Goal: Find contact information: Find contact information

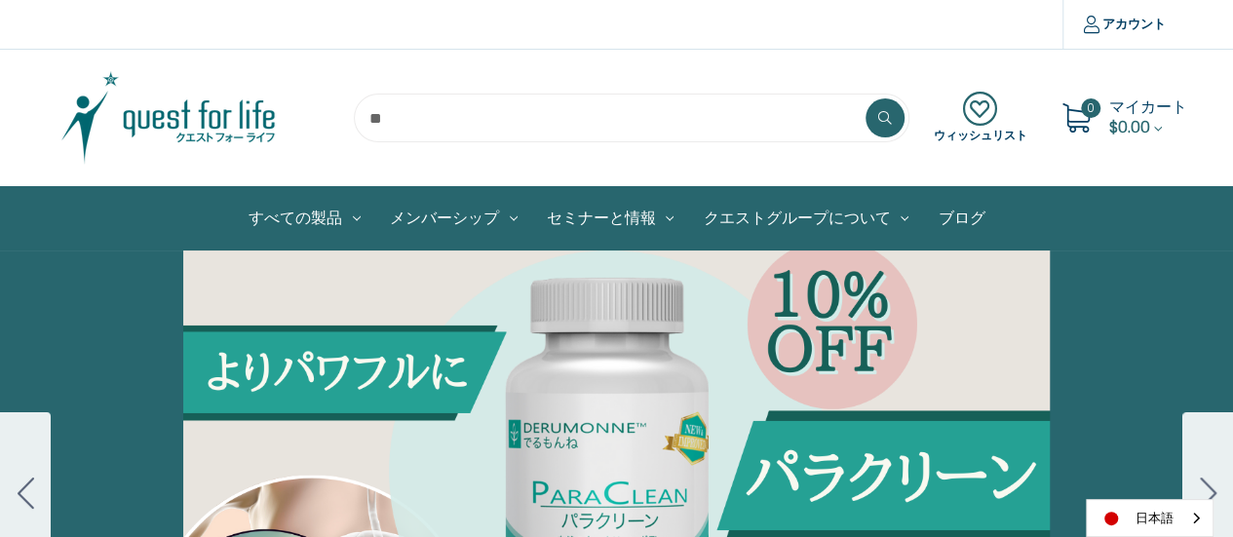
click at [211, 118] on img at bounding box center [169, 117] width 244 height 97
click at [148, 126] on img at bounding box center [169, 117] width 244 height 97
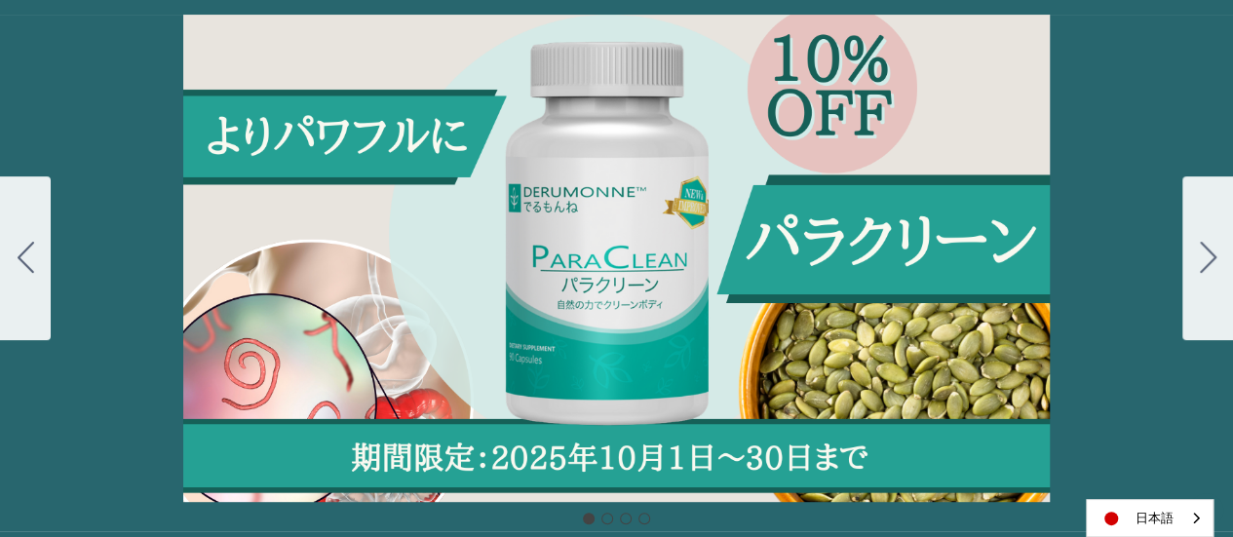
scroll to position [227, 0]
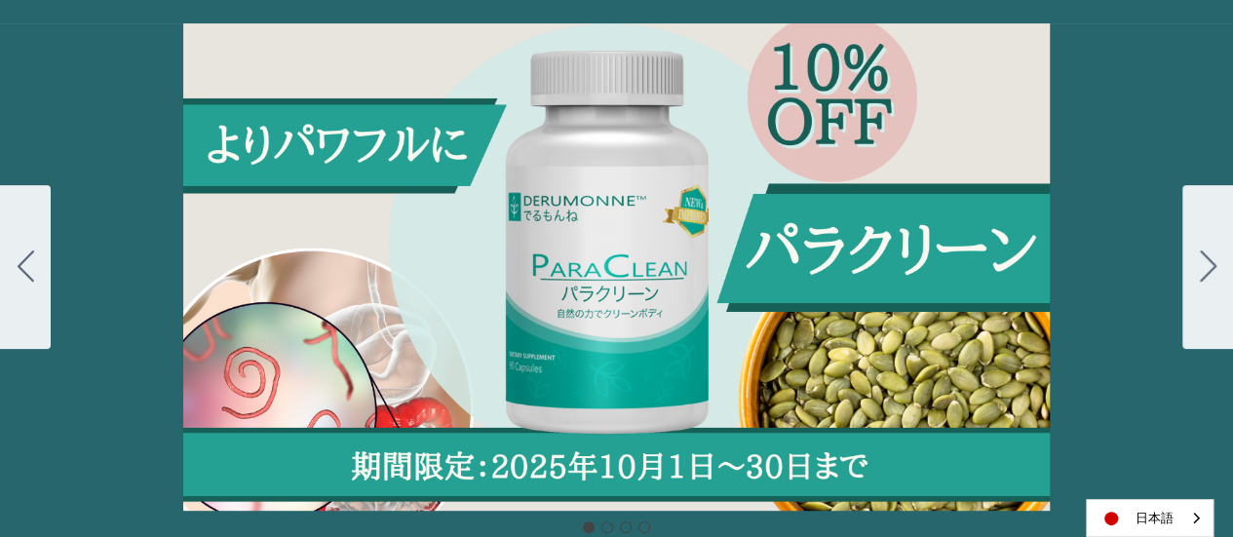
click at [684, 177] on div "Carousel Title Add a description for your carousel slide. You can use this to p…" at bounding box center [616, 266] width 1233 height 487
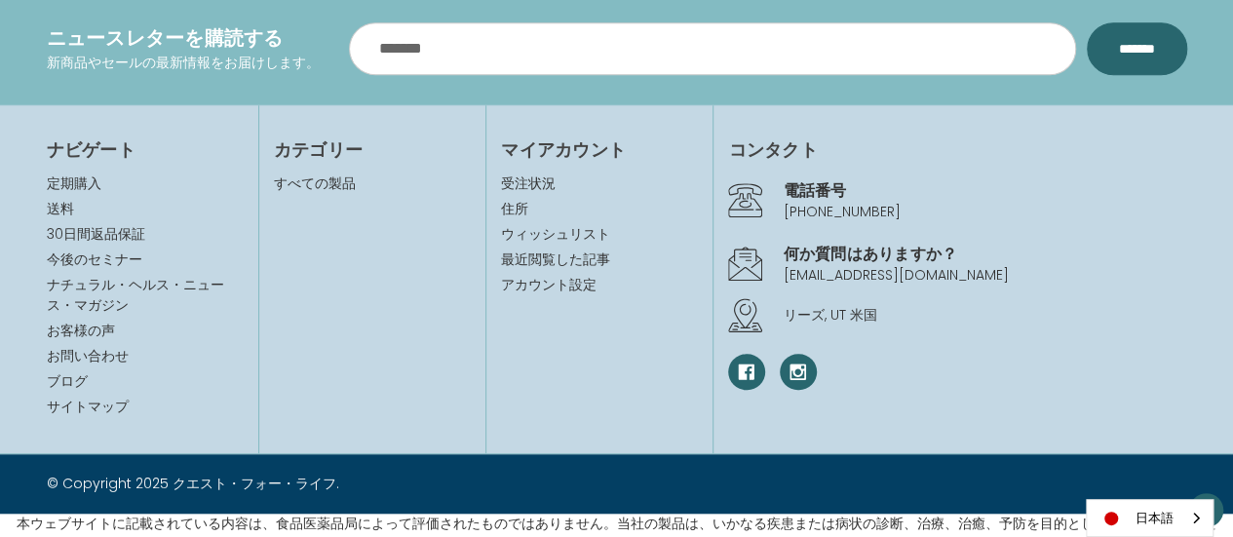
scroll to position [4355, 0]
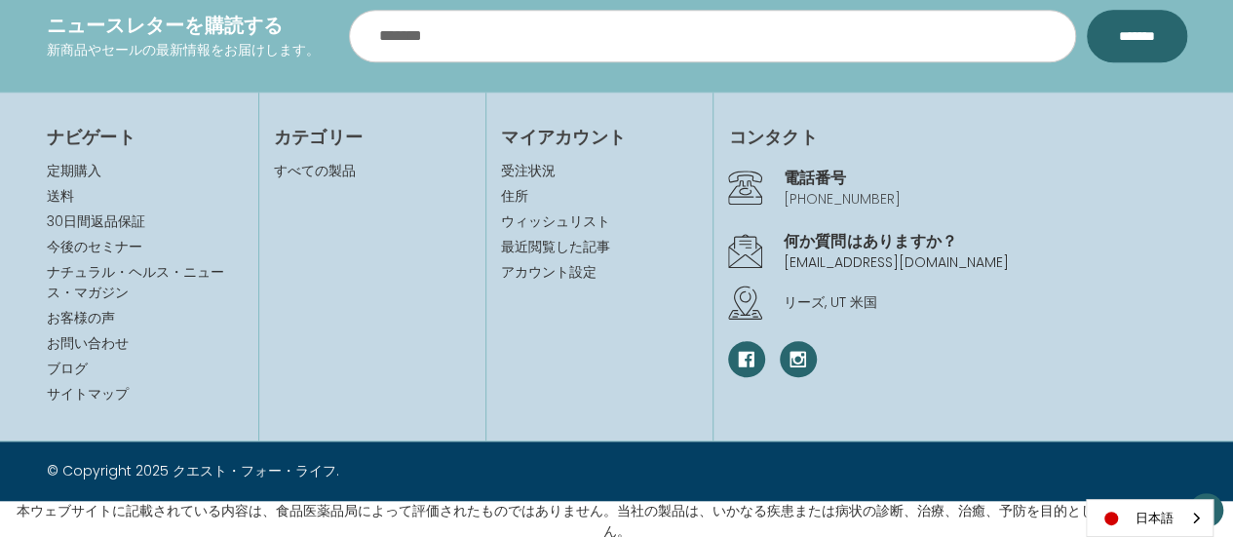
click at [785, 190] on link "[PHONE_NUMBER]" at bounding box center [841, 198] width 117 height 19
drag, startPoint x: 778, startPoint y: 186, endPoint x: 897, endPoint y: 190, distance: 119.0
click at [897, 190] on div "電話番号 0120-676-601" at bounding box center [957, 188] width 458 height 54
copy link "[PHONE_NUMBER]"
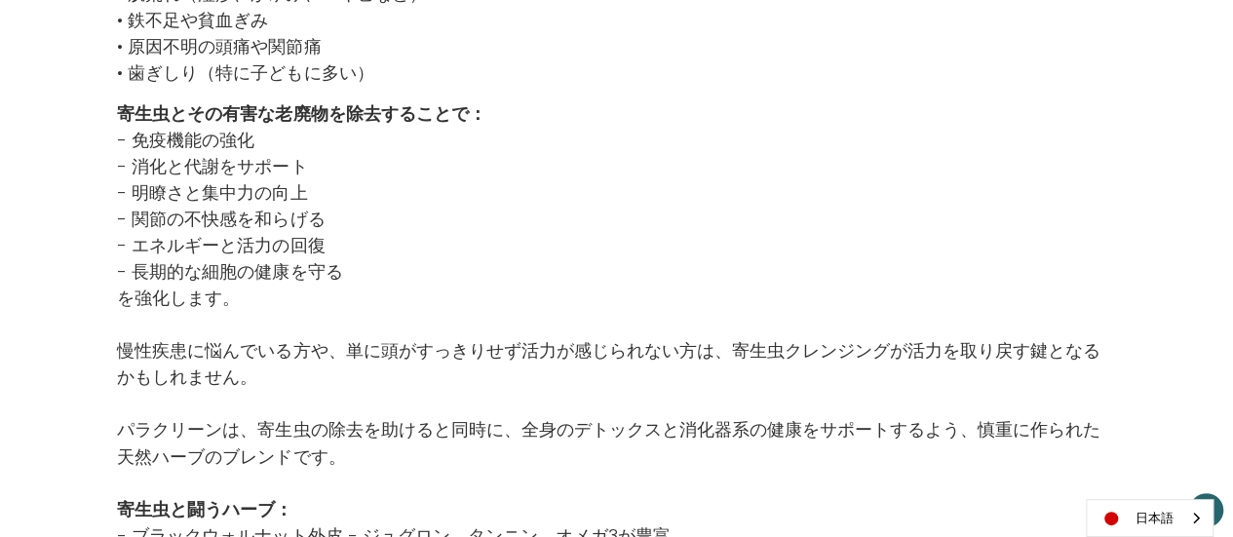
scroll to position [2309, 0]
